Goal: Task Accomplishment & Management: Manage account settings

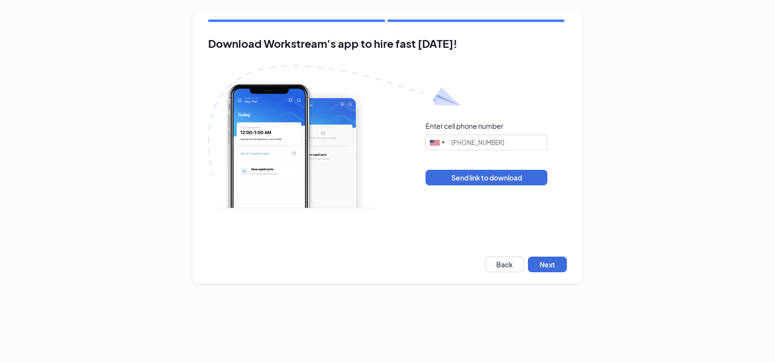
type input "(706) 756-7757"
click at [547, 263] on button "Next" at bounding box center [547, 264] width 39 height 16
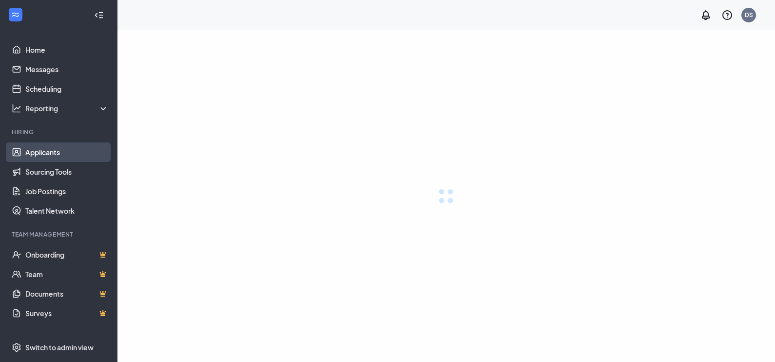
click at [31, 151] on link "Applicants" at bounding box center [66, 152] width 83 height 20
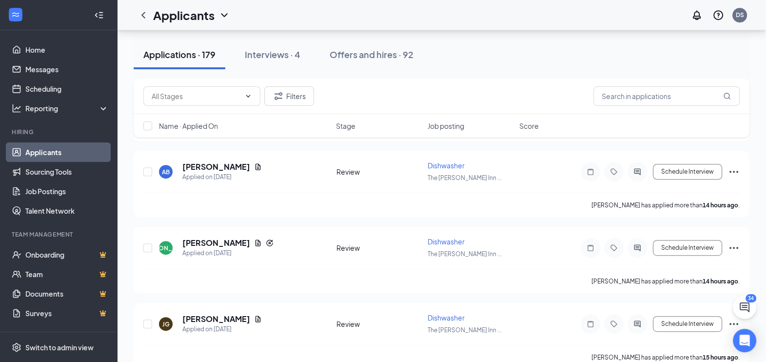
scroll to position [584, 0]
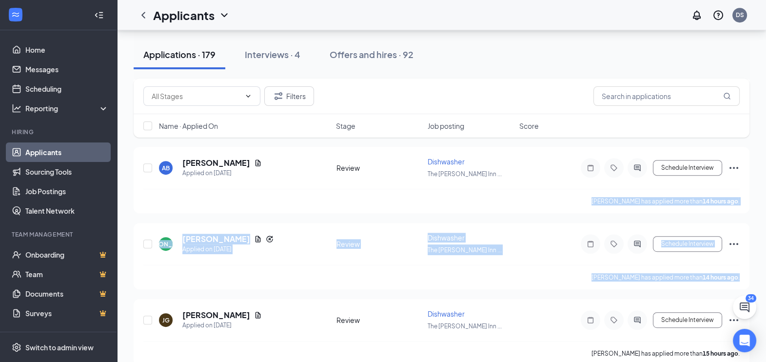
drag, startPoint x: 765, startPoint y: 278, endPoint x: 760, endPoint y: 146, distance: 132.2
click at [760, 146] on div "All Brands · All Locations Change Applications · 179 Interviews · 4 Offers and …" at bounding box center [441, 292] width 649 height 1691
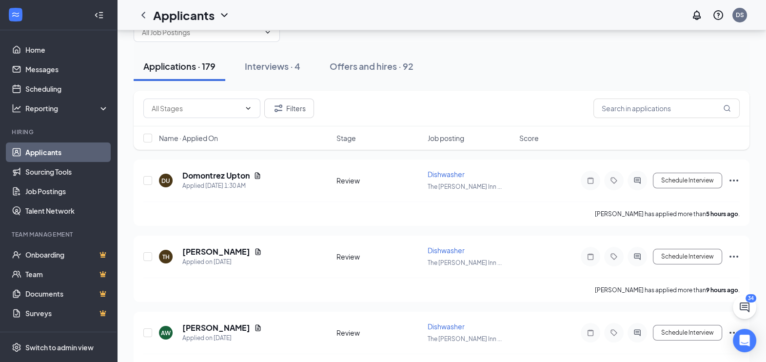
scroll to position [0, 0]
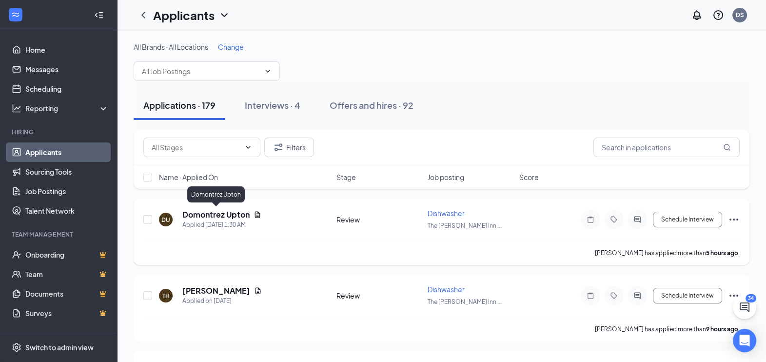
click at [210, 216] on h5 "Domontrez Upton" at bounding box center [215, 214] width 67 height 11
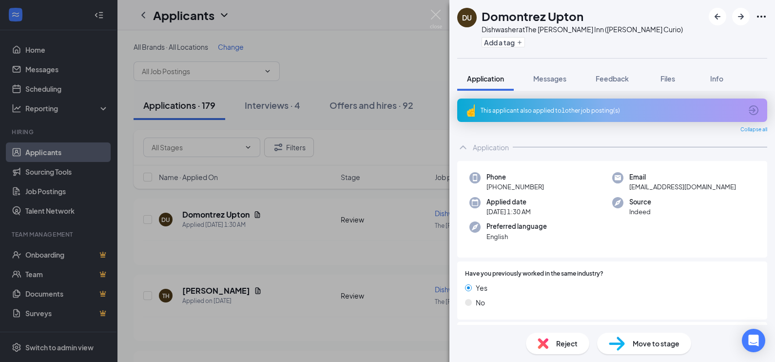
click at [495, 112] on div "This applicant also applied to 1 other job posting(s)" at bounding box center [611, 110] width 261 height 8
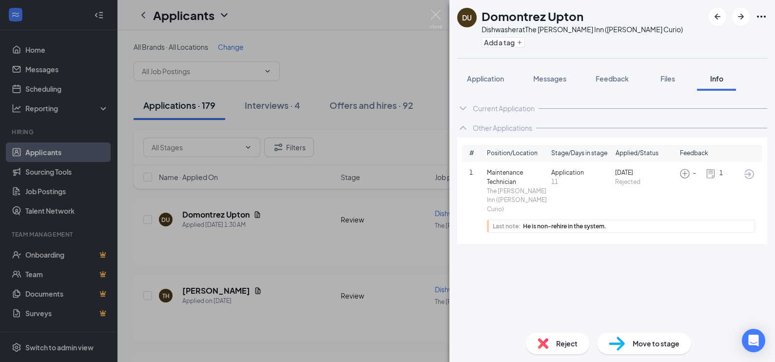
click at [254, 211] on div "DU Domontrez Upton Dishwasher at [GEOGRAPHIC_DATA][PERSON_NAME] ([PERSON_NAME] …" at bounding box center [387, 181] width 775 height 362
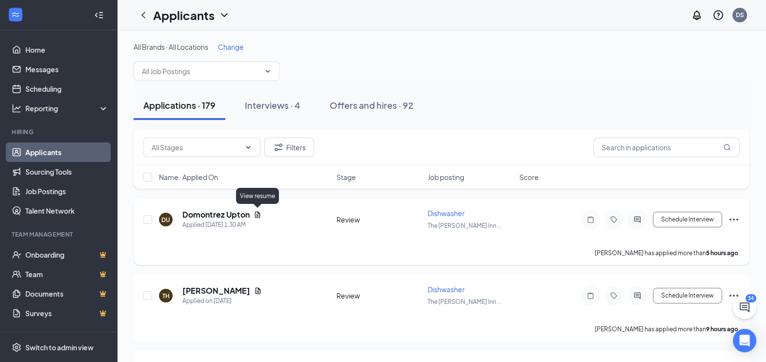
click at [255, 213] on icon "Document" at bounding box center [258, 215] width 8 height 8
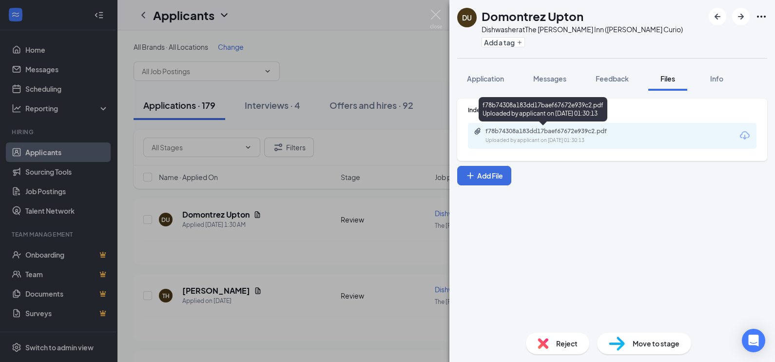
click at [538, 138] on div "Uploaded by applicant on [DATE] 01:30:13" at bounding box center [559, 141] width 146 height 8
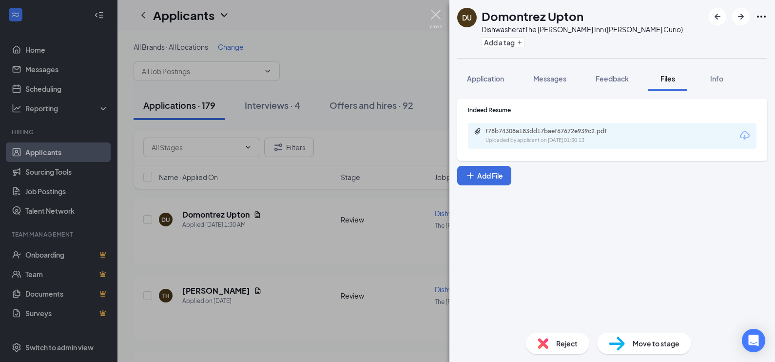
click at [441, 17] on img at bounding box center [436, 19] width 12 height 19
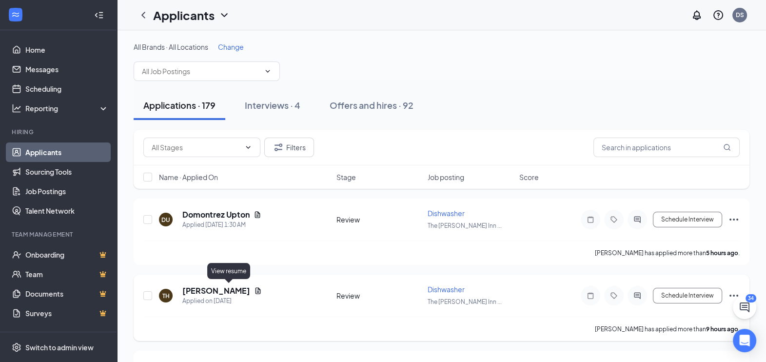
click at [255, 289] on icon "Document" at bounding box center [257, 290] width 5 height 6
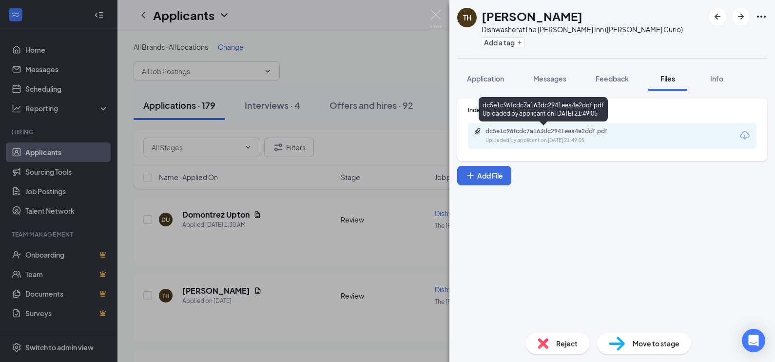
click at [497, 137] on div "Uploaded by applicant on [DATE] 21:49:05" at bounding box center [559, 141] width 146 height 8
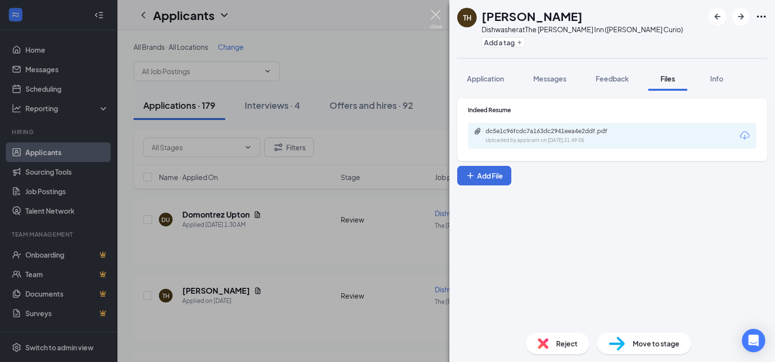
click at [435, 12] on img at bounding box center [436, 19] width 12 height 19
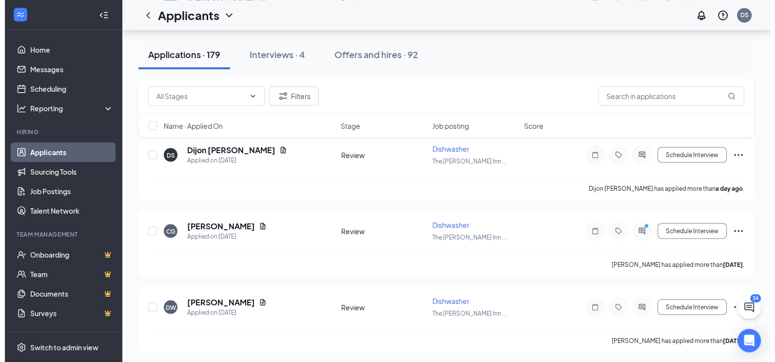
scroll to position [2358, 0]
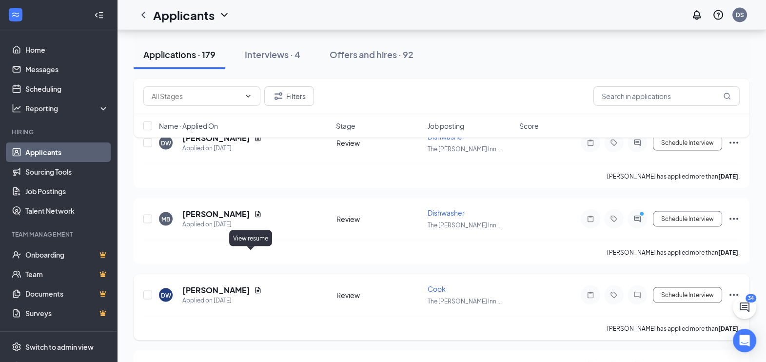
click at [254, 286] on icon "Document" at bounding box center [258, 290] width 8 height 8
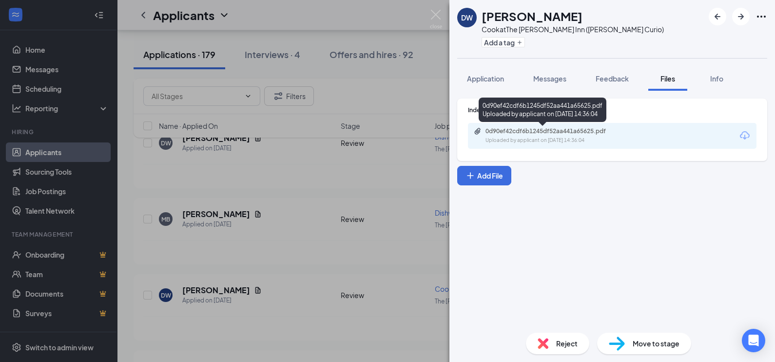
click at [558, 131] on div "0d90ef42cdf6b1245df52aa441a65625.pdf" at bounding box center [554, 131] width 137 height 8
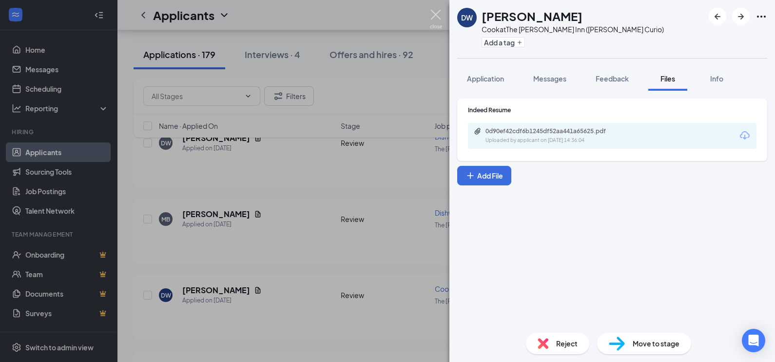
click at [431, 12] on img at bounding box center [436, 19] width 12 height 19
click at [437, 22] on div "Applicants DS" at bounding box center [446, 15] width 658 height 30
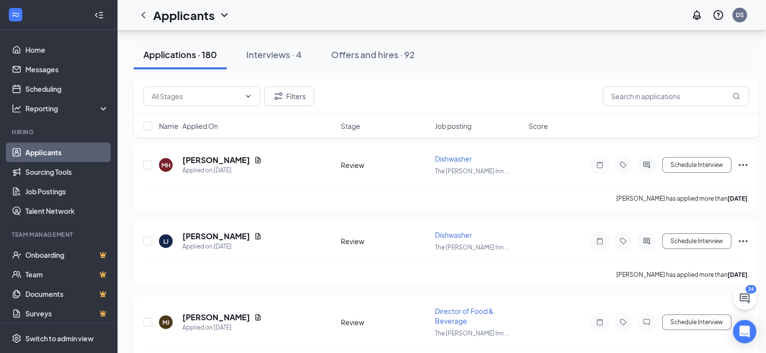
scroll to position [3863, 0]
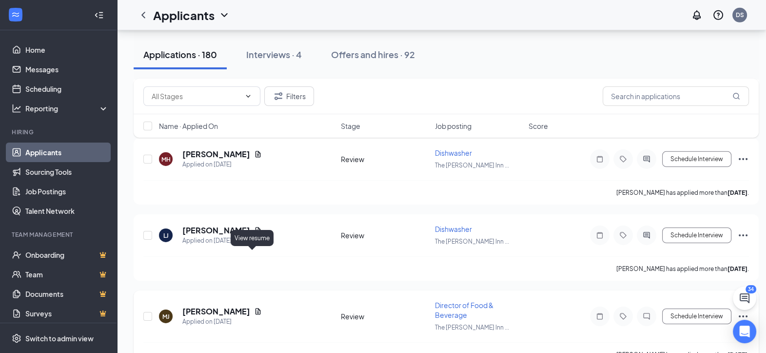
click at [255, 308] on icon "Document" at bounding box center [257, 311] width 5 height 6
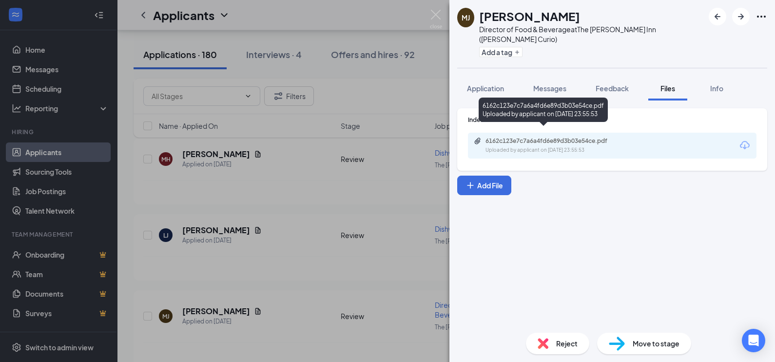
click at [565, 137] on div "6162c123e7c7a6a4fd6e89d3b03e54ce.pdf" at bounding box center [554, 141] width 137 height 8
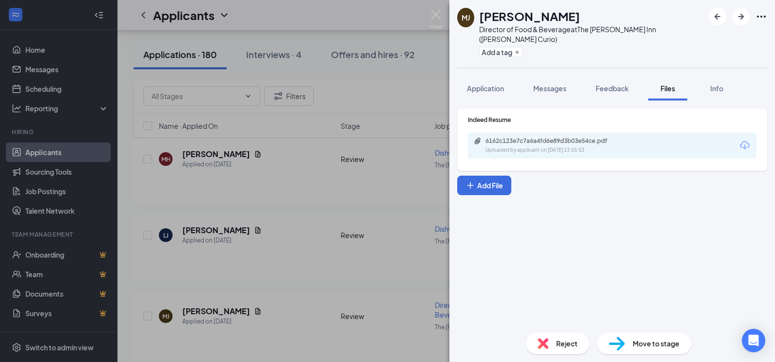
click at [430, 16] on img at bounding box center [436, 19] width 12 height 19
click at [436, 17] on img at bounding box center [436, 19] width 12 height 19
click at [432, 15] on div "Applicants DS" at bounding box center [446, 15] width 658 height 30
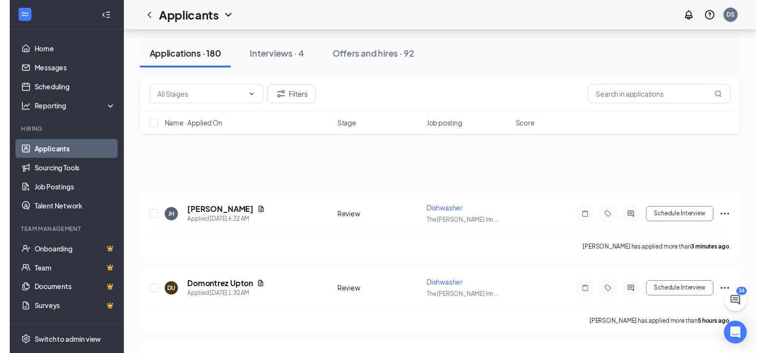
scroll to position [3863, 0]
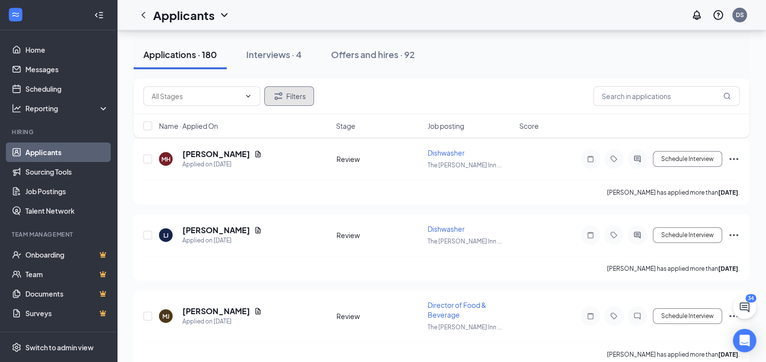
click at [287, 100] on button "Filters" at bounding box center [289, 96] width 50 height 20
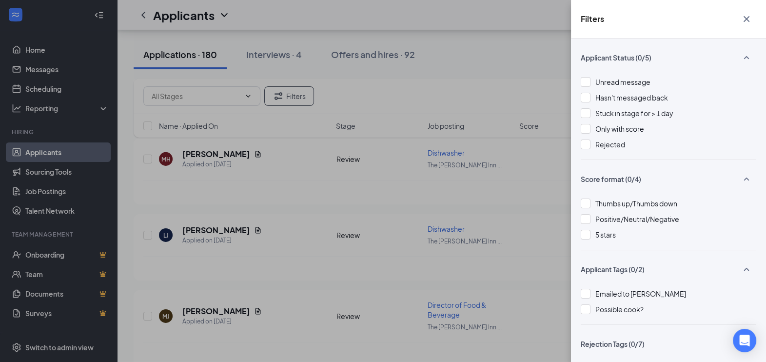
click at [276, 73] on div "Filters Applicant Status (0/5) Unread message Hasn't messaged back Stuck in sta…" at bounding box center [383, 181] width 766 height 362
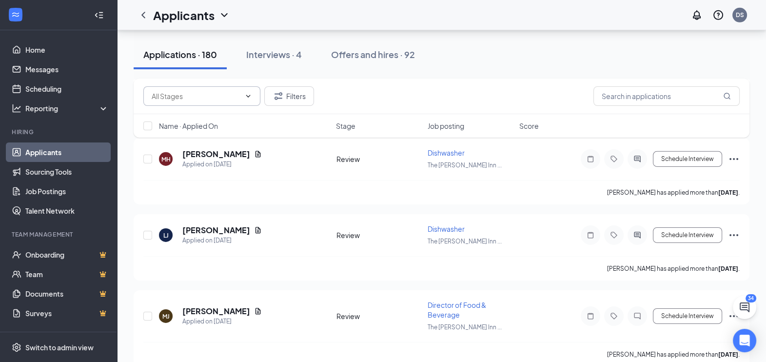
click at [249, 95] on icon "ChevronDown" at bounding box center [248, 96] width 8 height 8
click at [249, 95] on icon "ChevronUp" at bounding box center [248, 96] width 8 height 8
click at [255, 227] on icon "Document" at bounding box center [257, 230] width 5 height 6
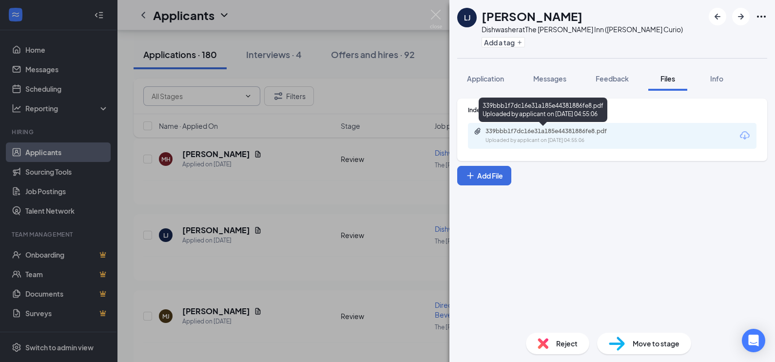
click at [539, 127] on div "339bbb1f7dc16e31a185e44381886fe8.pdf" at bounding box center [554, 131] width 137 height 8
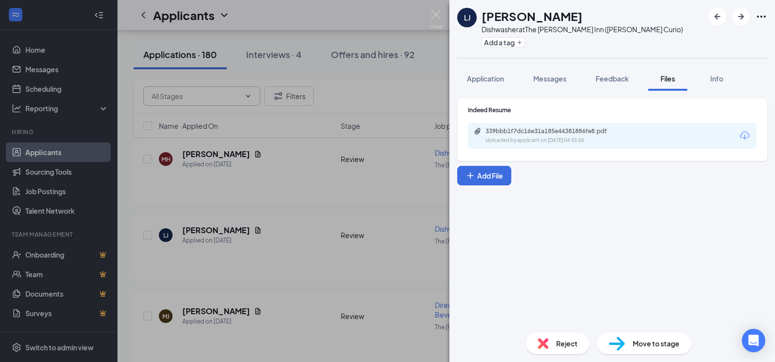
click at [434, 12] on img at bounding box center [436, 19] width 12 height 19
click at [429, 15] on div "Applicants DS" at bounding box center [446, 15] width 658 height 30
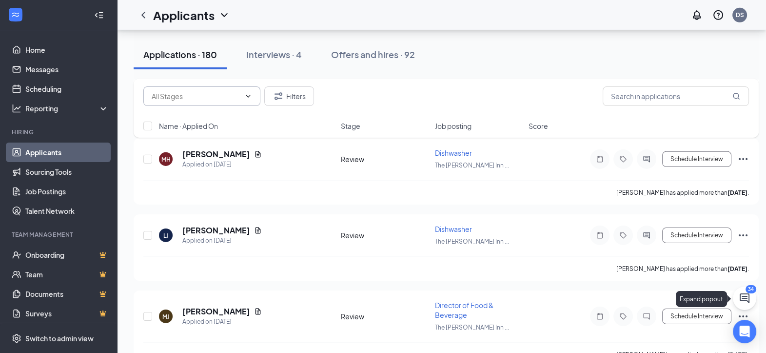
click at [746, 303] on icon "ChatActive" at bounding box center [745, 298] width 12 height 12
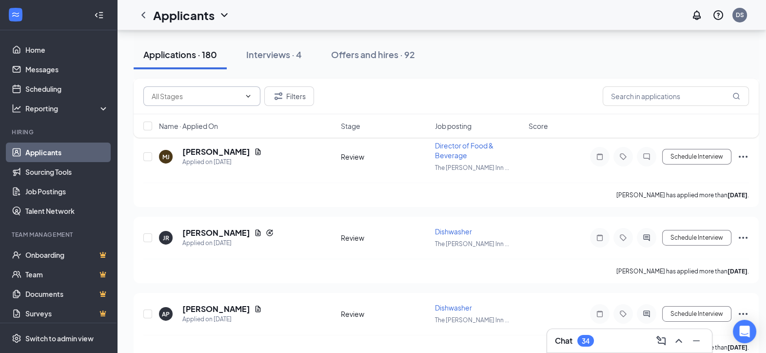
scroll to position [4058, 0]
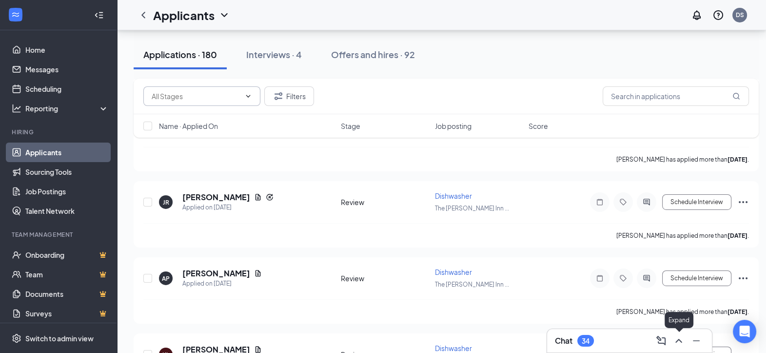
click at [680, 341] on icon "ChevronUp" at bounding box center [679, 340] width 12 height 12
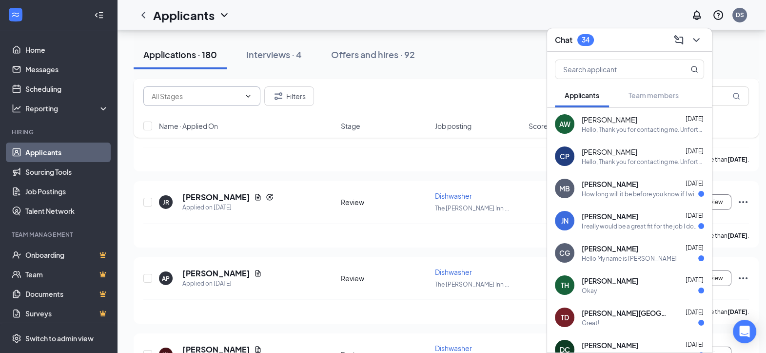
click at [600, 118] on span "[PERSON_NAME]" at bounding box center [610, 120] width 56 height 10
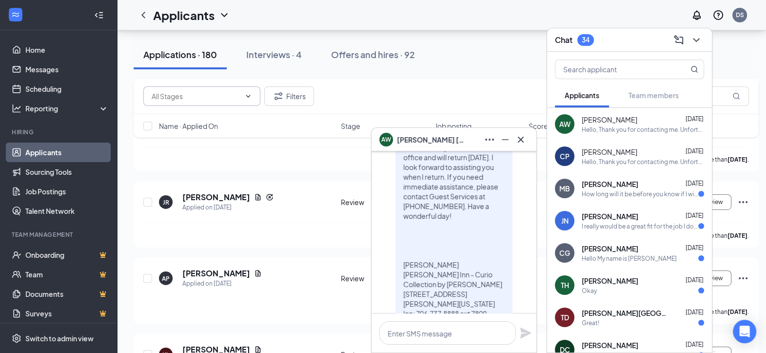
scroll to position [0, 0]
